Goal: Find specific page/section: Find specific page/section

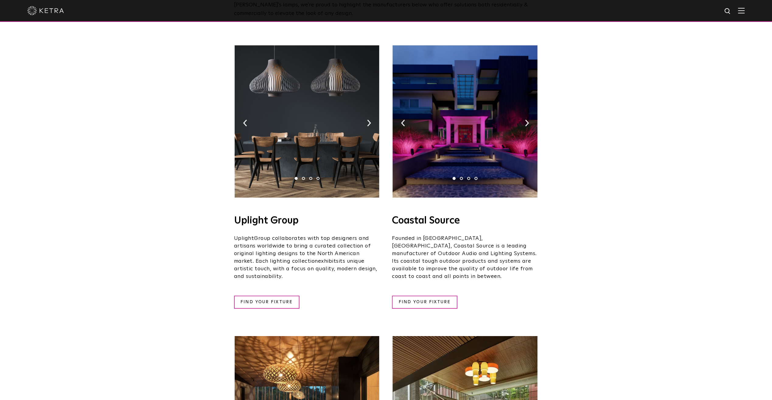
click at [266, 123] on img at bounding box center [307, 121] width 144 height 152
click at [251, 295] on link "FIND YOUR FIXTURE" at bounding box center [266, 301] width 65 height 13
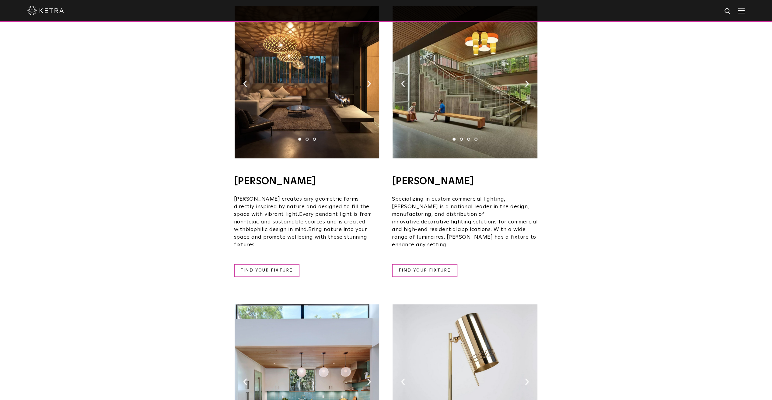
scroll to position [433, 0]
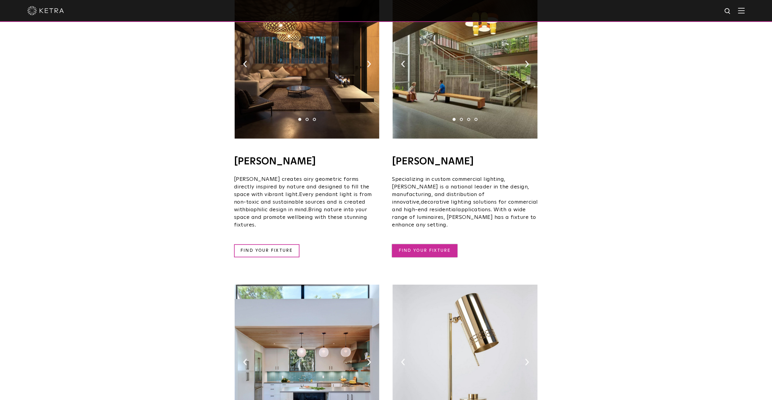
click at [441, 244] on link "FIND YOUR FIXTURE" at bounding box center [424, 250] width 65 height 13
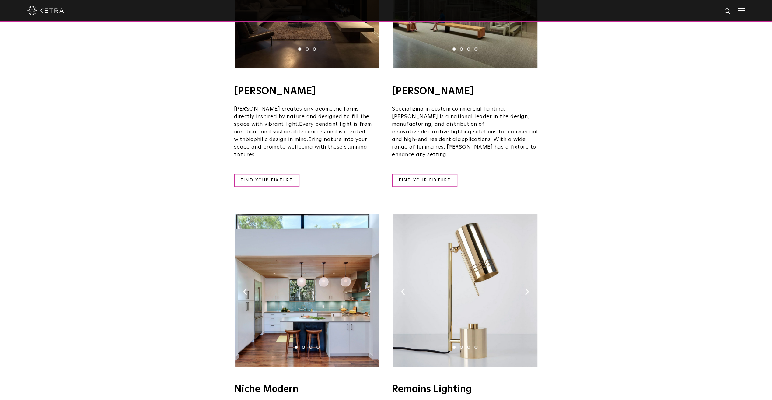
scroll to position [587, 0]
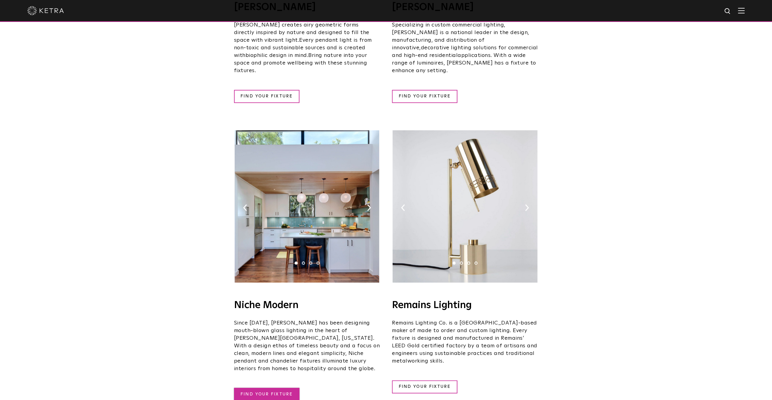
click at [276, 387] on link "FIND YOUR FIXTURE" at bounding box center [266, 393] width 65 height 13
click at [435, 380] on link "FIND YOUR FIXTURE" at bounding box center [424, 386] width 65 height 13
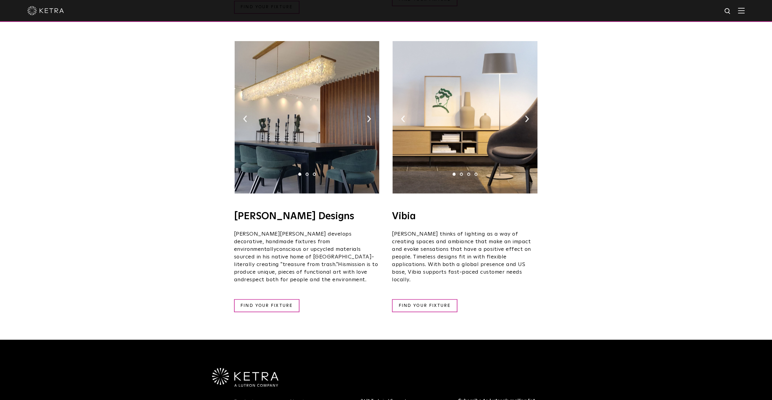
scroll to position [979, 0]
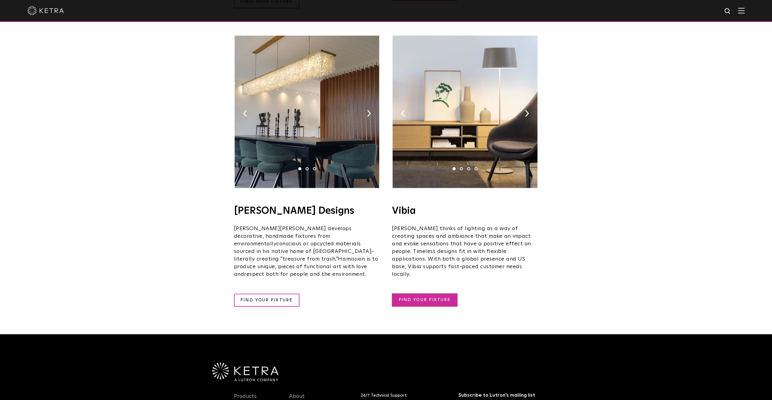
click at [421, 293] on link "FIND YOUR FIXTURE" at bounding box center [424, 299] width 65 height 13
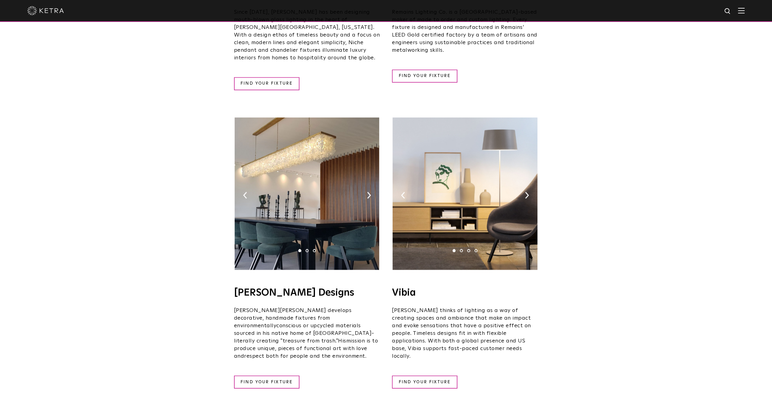
scroll to position [866, 0]
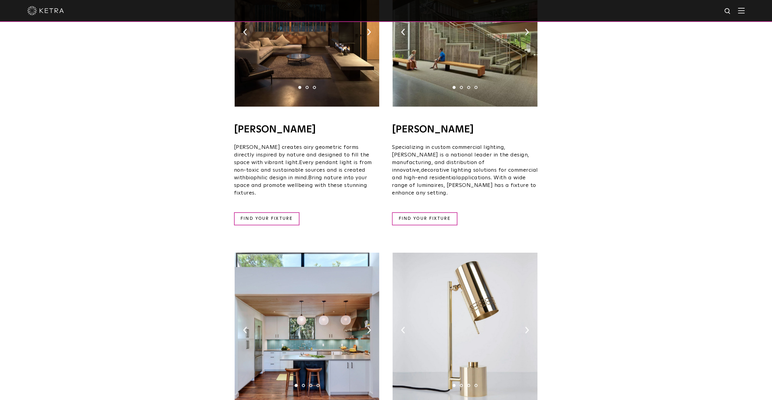
scroll to position [282, 0]
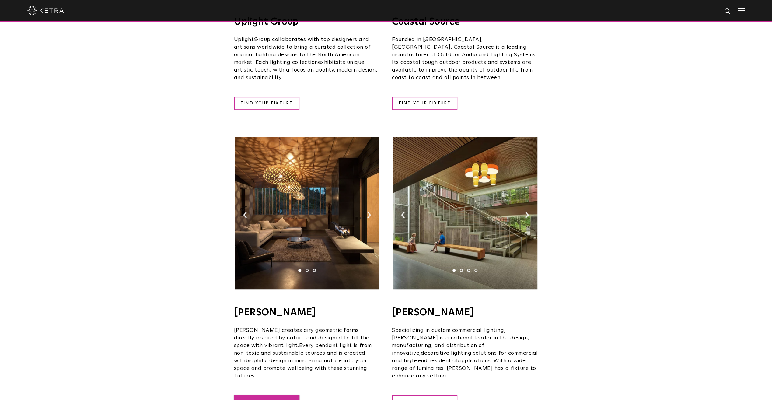
click at [274, 395] on link "FIND YOUR FIXTURE" at bounding box center [266, 401] width 65 height 13
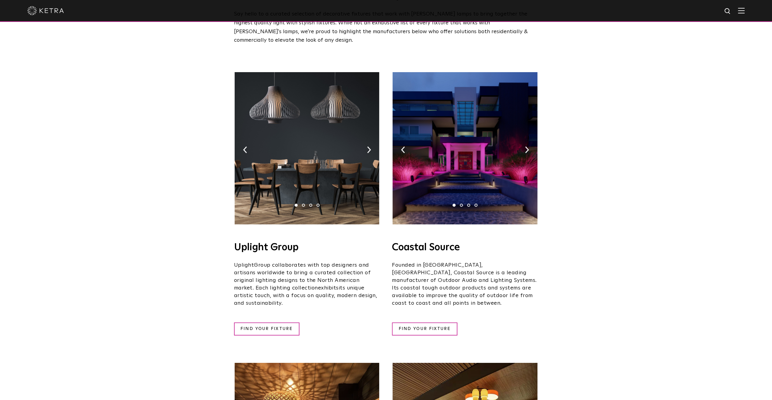
scroll to position [0, 0]
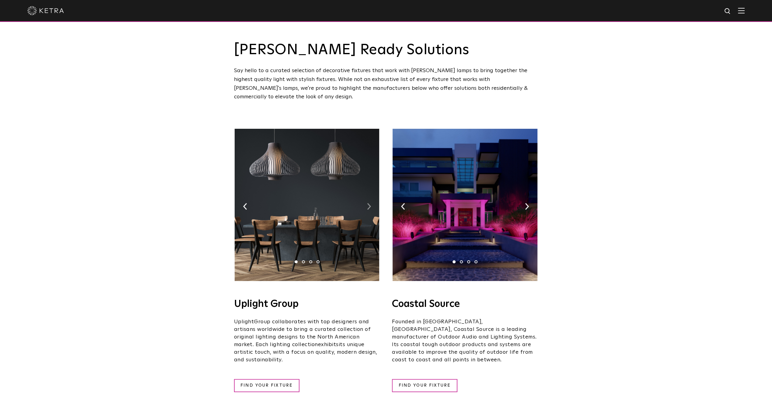
click at [368, 203] on img at bounding box center [369, 206] width 4 height 7
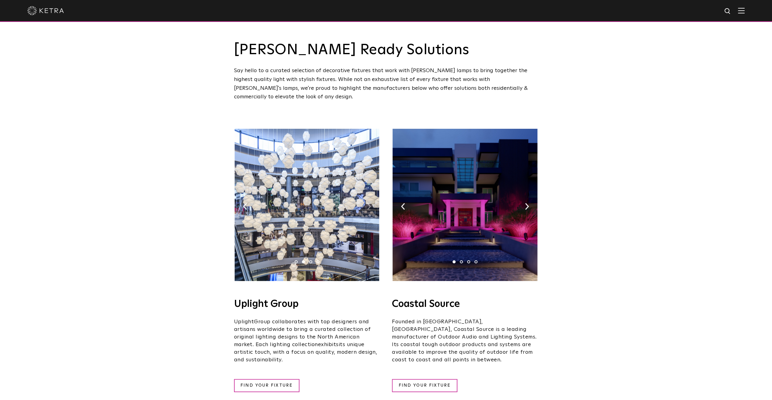
click at [367, 203] on img at bounding box center [369, 206] width 4 height 7
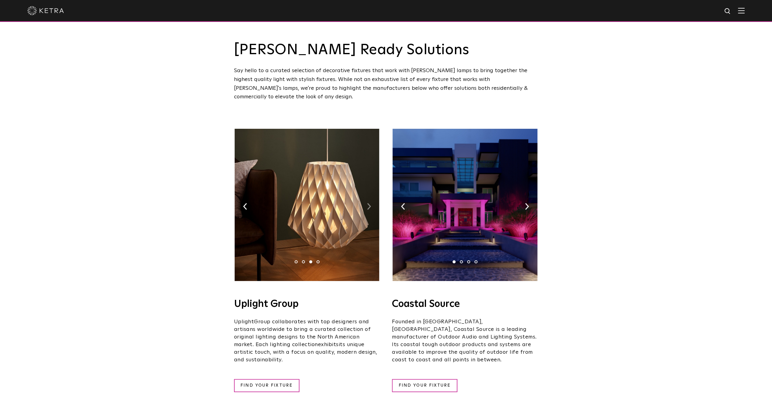
click at [367, 203] on img at bounding box center [369, 206] width 4 height 7
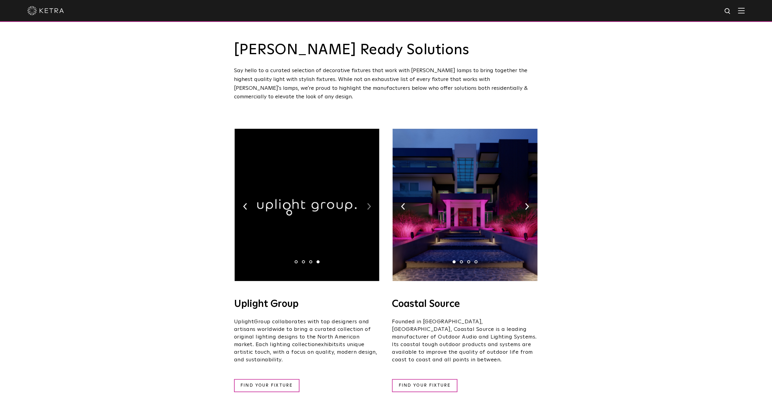
click at [367, 203] on img at bounding box center [369, 206] width 4 height 7
